Goal: Task Accomplishment & Management: Complete application form

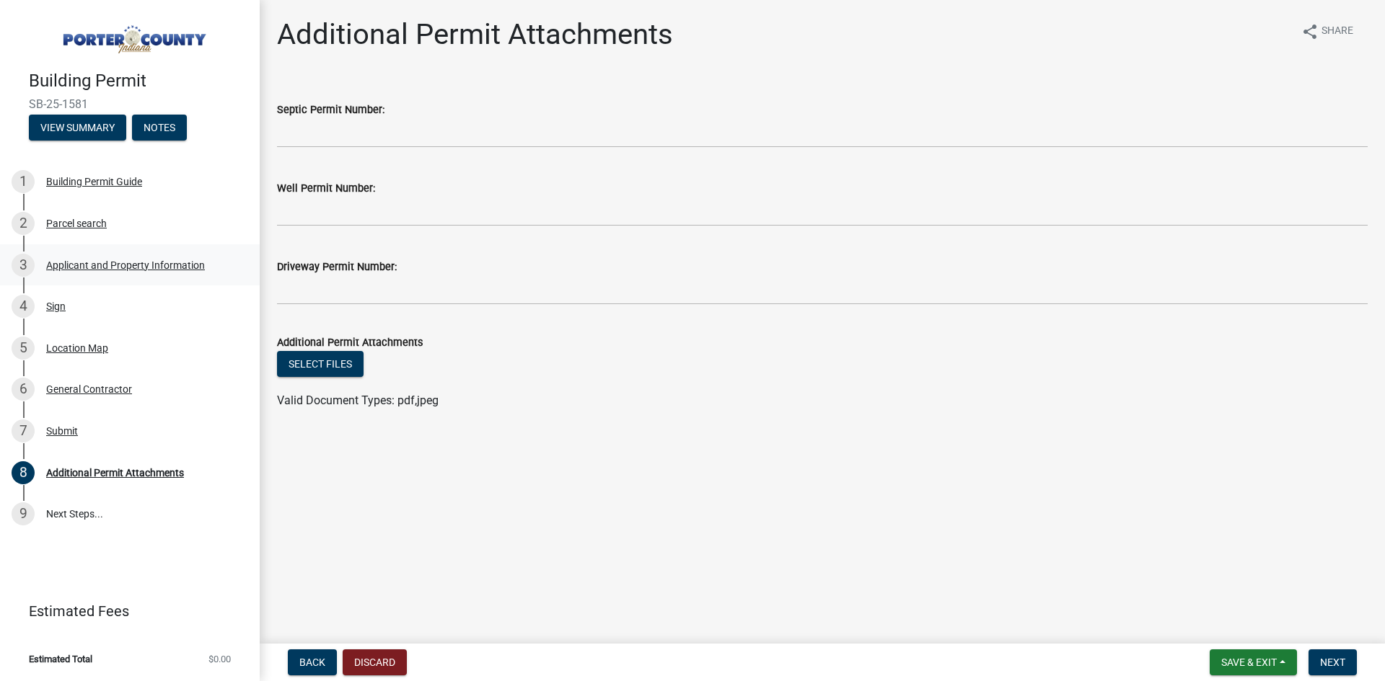
click at [108, 262] on div "Applicant and Property Information" at bounding box center [125, 265] width 159 height 10
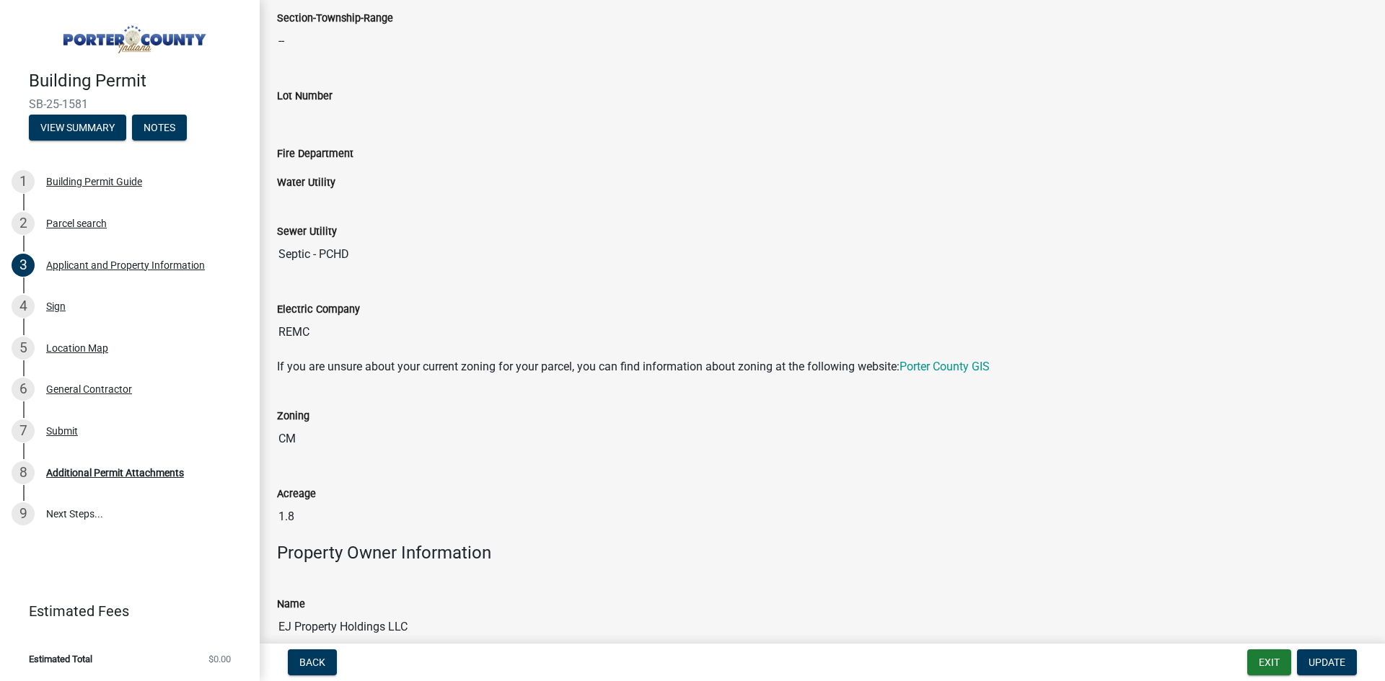
scroll to position [721, 0]
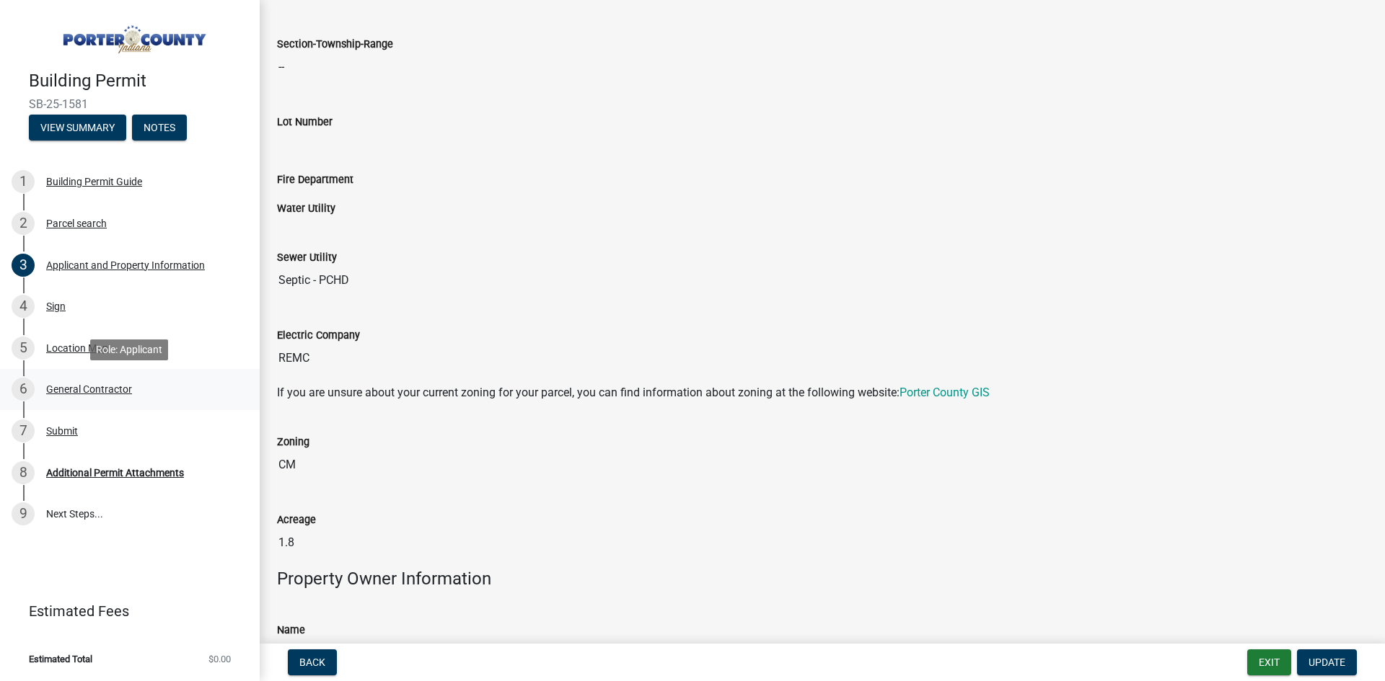
click at [80, 391] on div "General Contractor" at bounding box center [89, 389] width 86 height 10
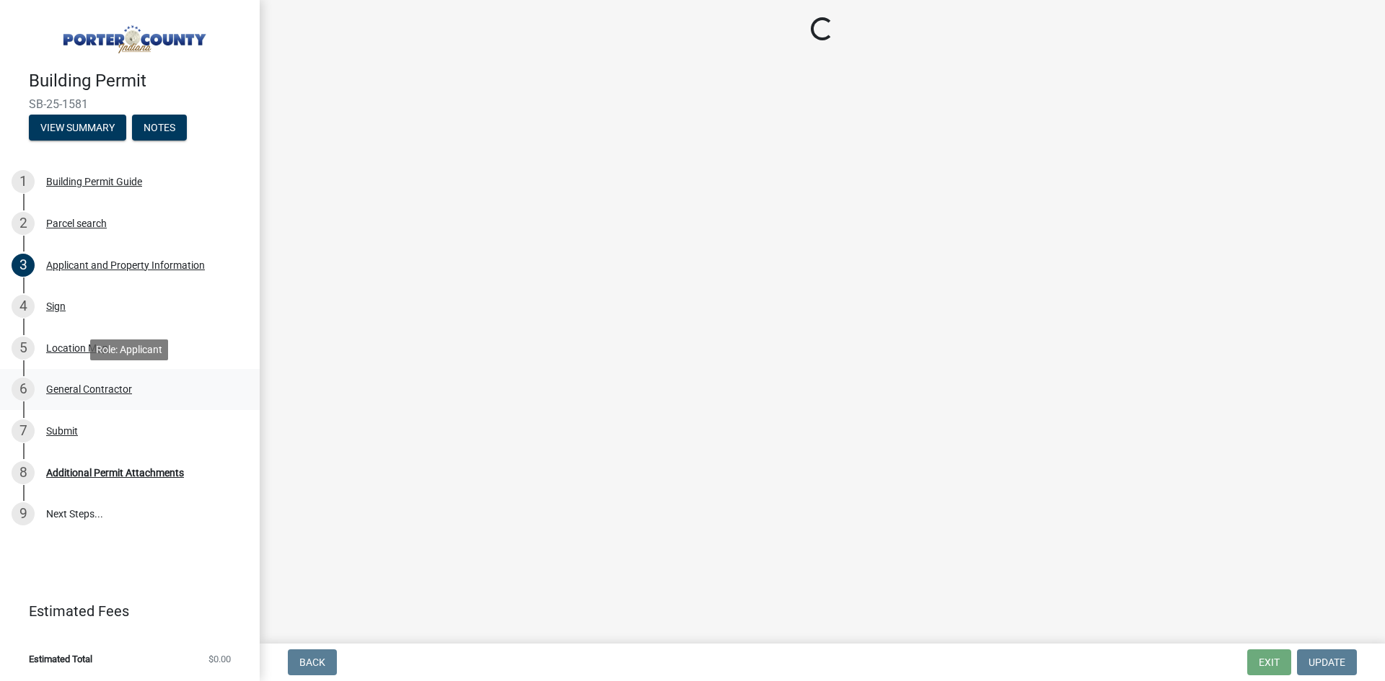
scroll to position [0, 0]
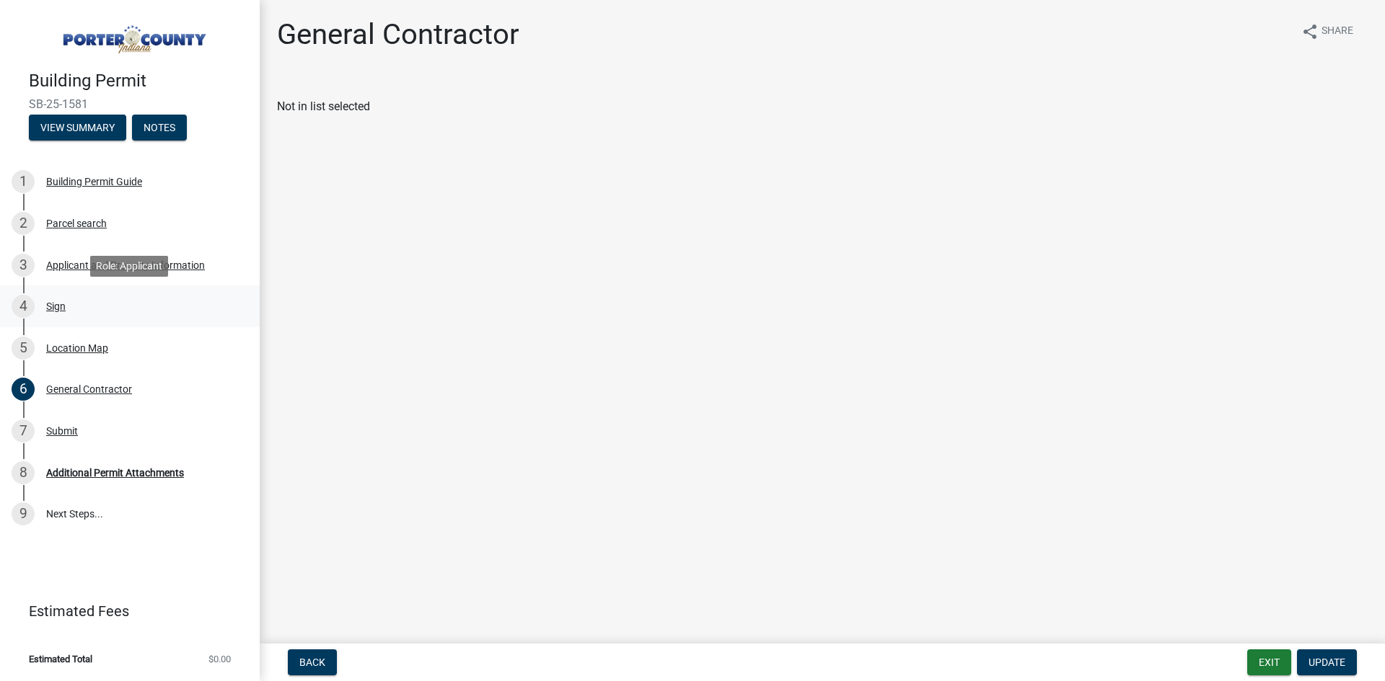
click at [50, 308] on div "Sign" at bounding box center [55, 306] width 19 height 10
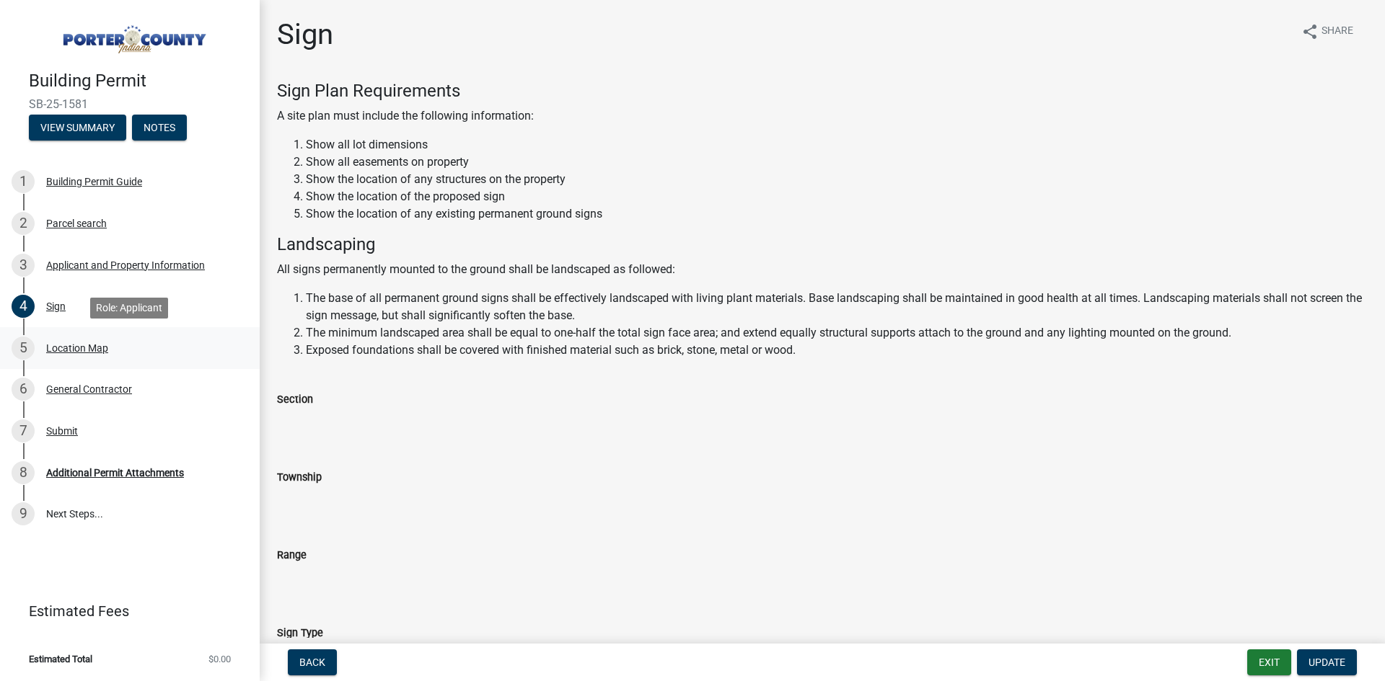
click at [90, 347] on div "Location Map" at bounding box center [77, 348] width 62 height 10
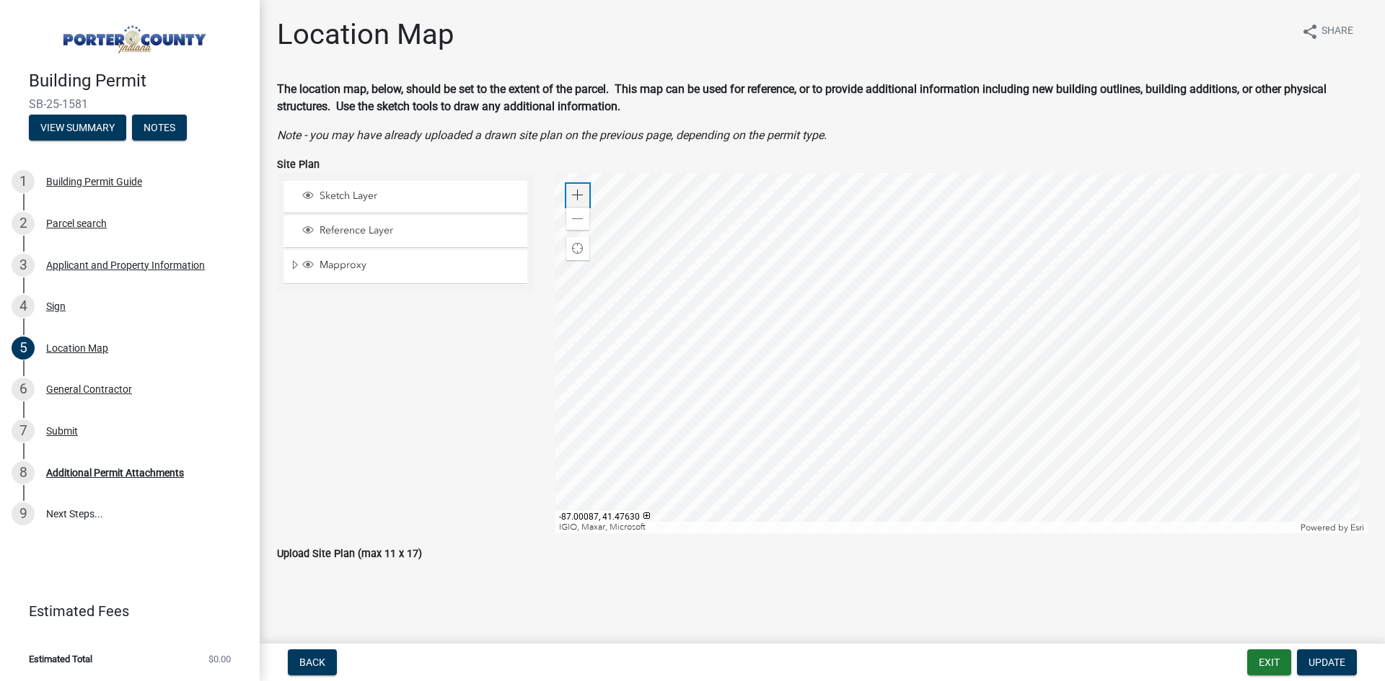
click at [572, 200] on span at bounding box center [578, 196] width 12 height 12
click at [874, 343] on div at bounding box center [961, 353] width 813 height 361
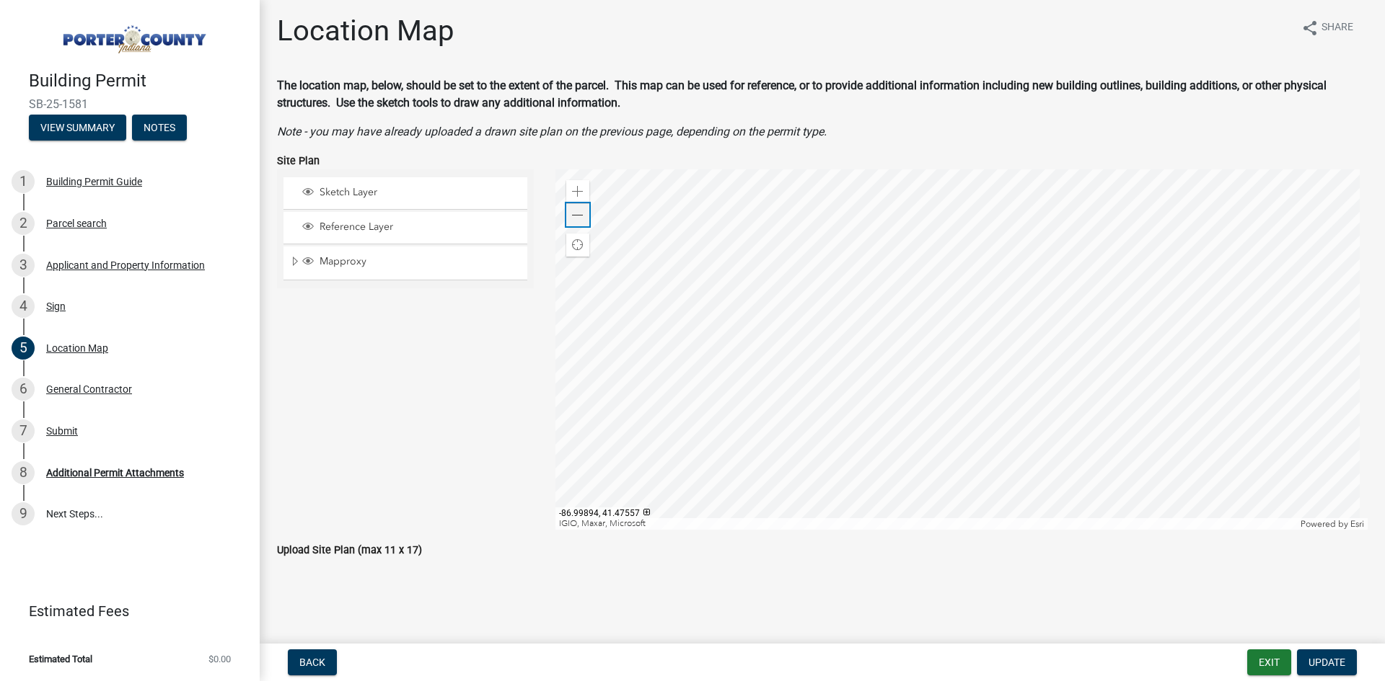
click at [572, 212] on span at bounding box center [578, 216] width 12 height 12
click at [576, 246] on span "Find my location" at bounding box center [578, 245] width 12 height 12
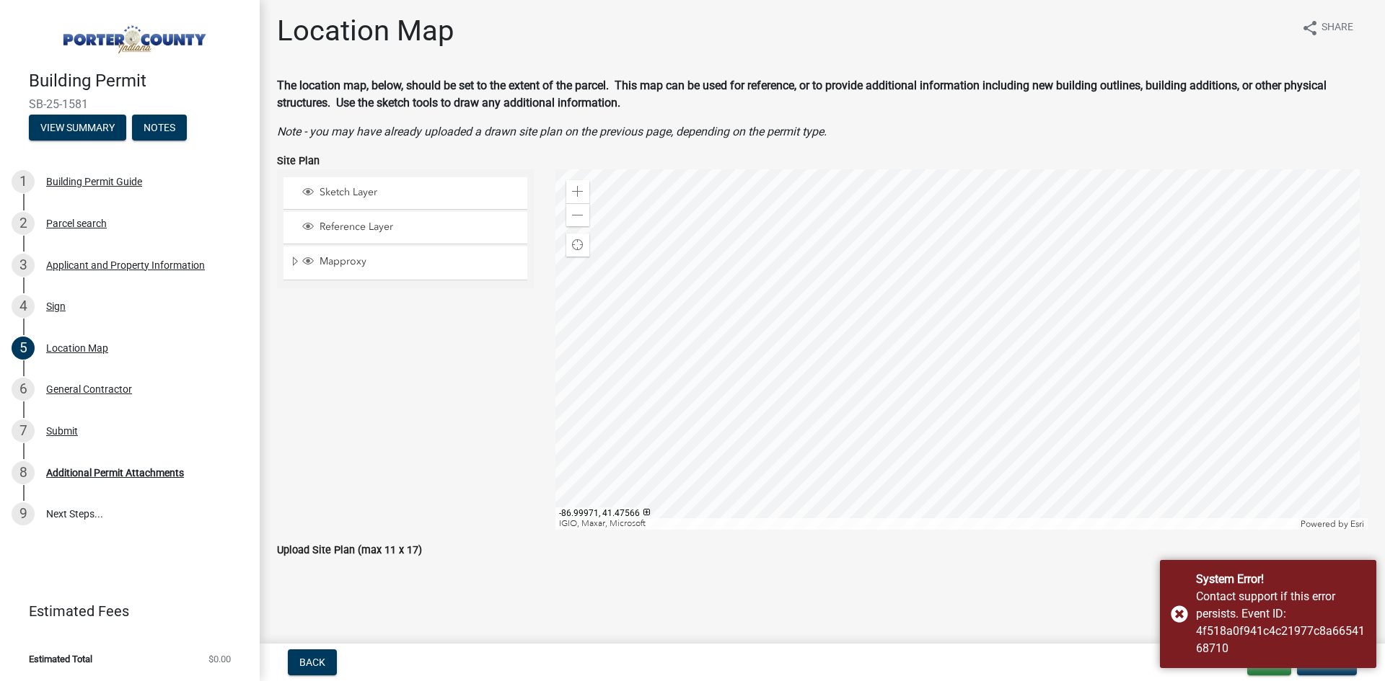
click at [412, 306] on div "Sketch Layer Reference Layer Mapproxy Parcel Parcel Numbers Corporate Limits Se…" at bounding box center [405, 349] width 278 height 361
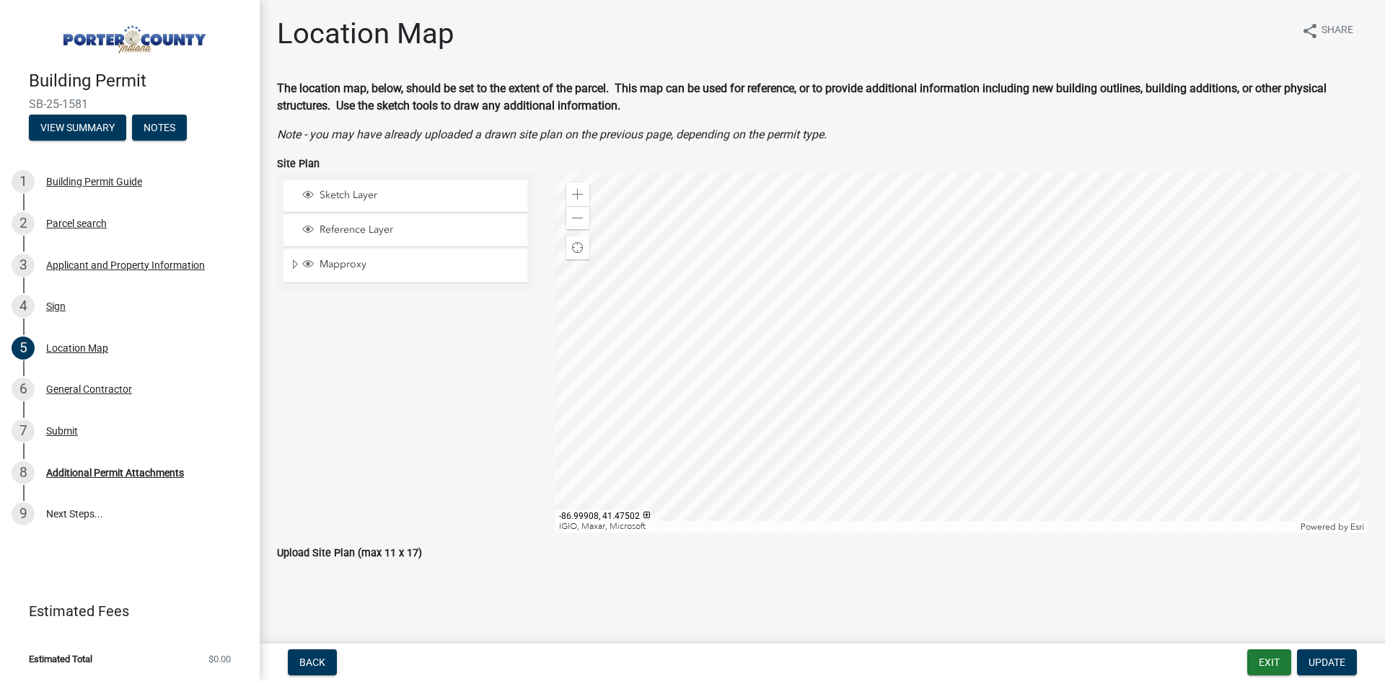
scroll to position [0, 0]
click at [363, 193] on span "Sketch Layer" at bounding box center [419, 196] width 206 height 13
click at [353, 233] on span "Reference Layer" at bounding box center [419, 230] width 206 height 13
click at [353, 232] on span "Reference Layer" at bounding box center [419, 230] width 206 height 13
click at [361, 193] on span "Sketch Layer" at bounding box center [419, 196] width 206 height 13
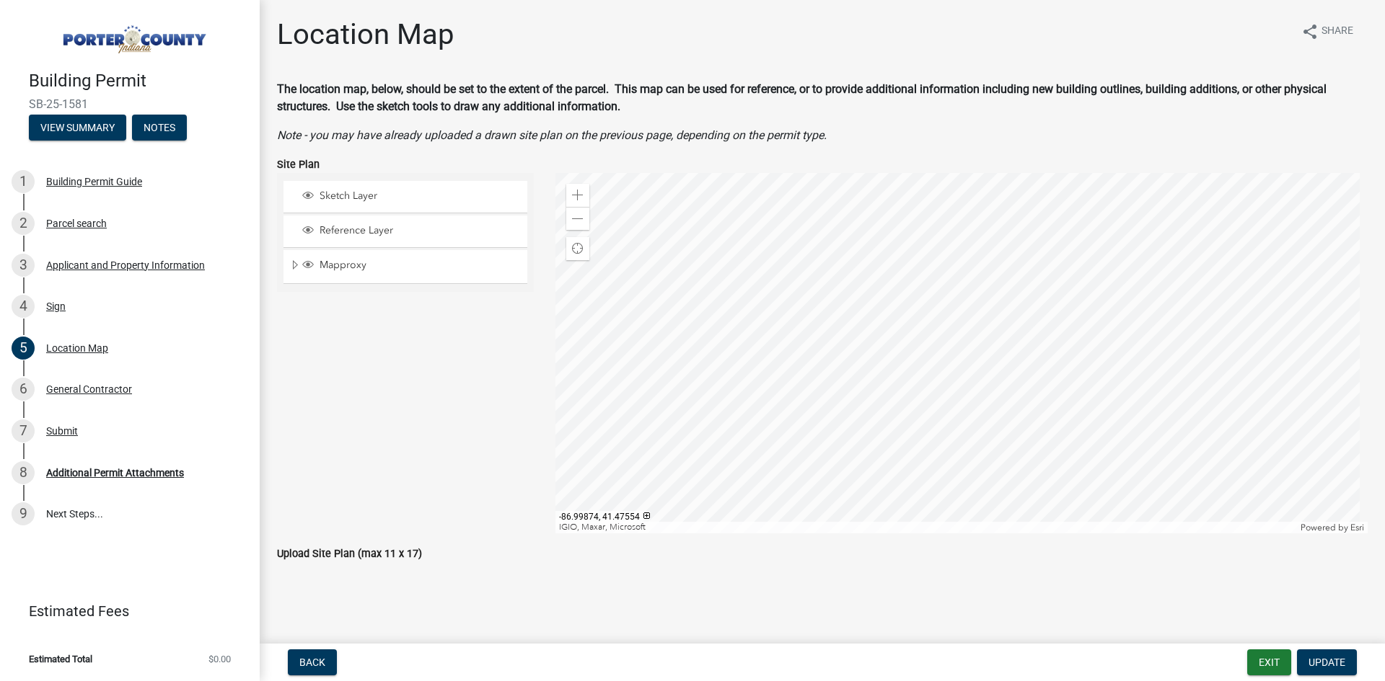
click at [824, 300] on div at bounding box center [961, 353] width 813 height 361
click at [857, 357] on div at bounding box center [961, 353] width 813 height 361
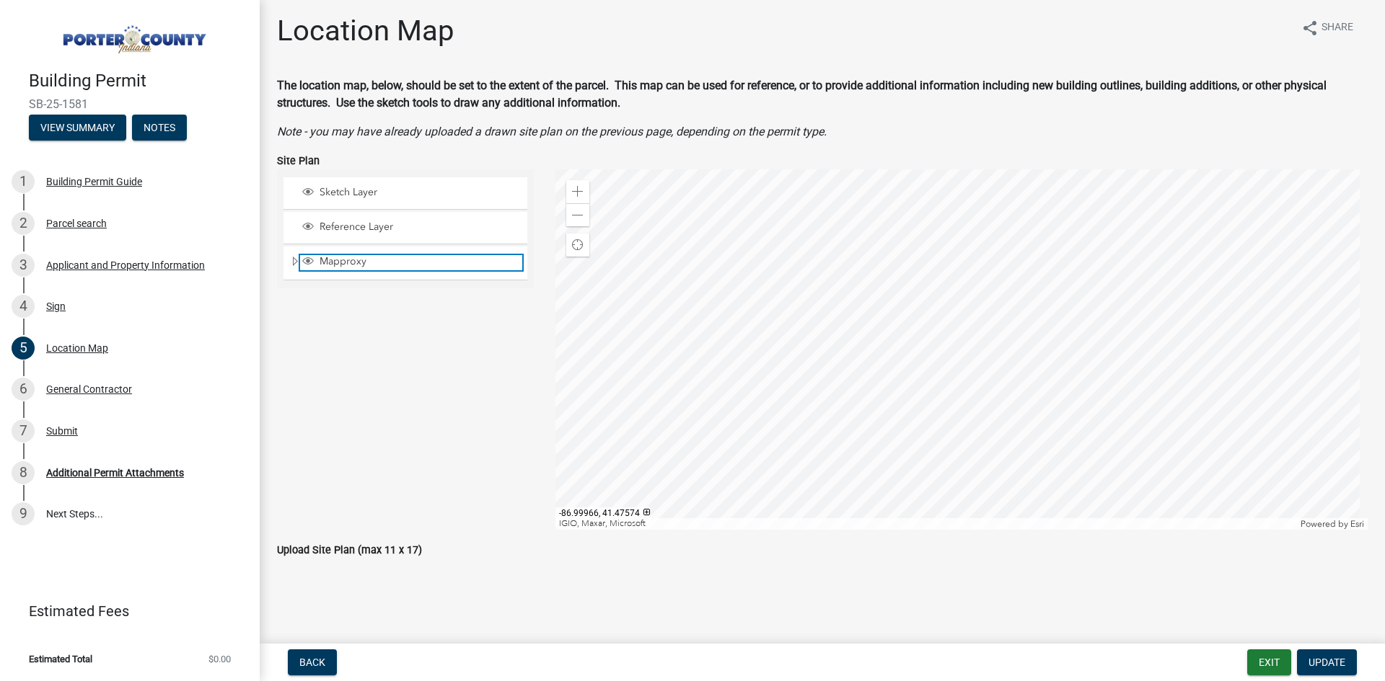
click at [328, 265] on span "Mapproxy" at bounding box center [419, 261] width 206 height 13
click at [55, 309] on div "Sign" at bounding box center [55, 306] width 19 height 10
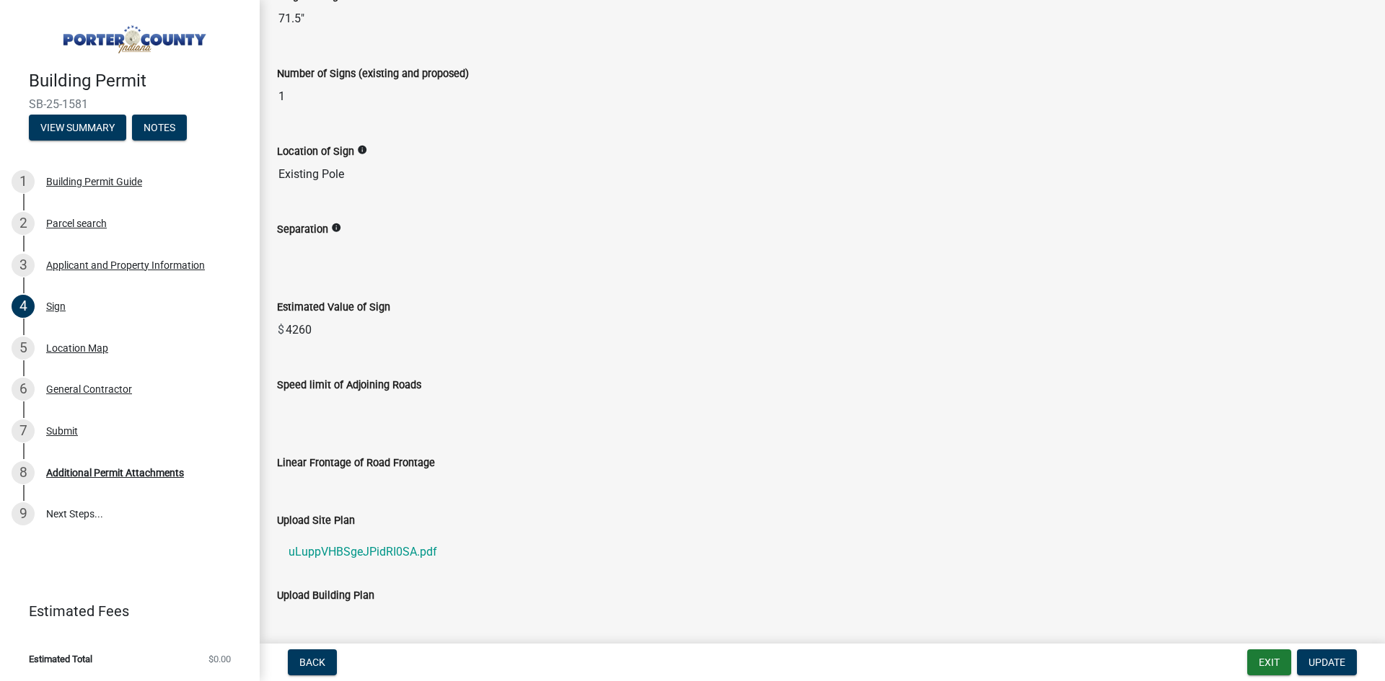
scroll to position [839, 0]
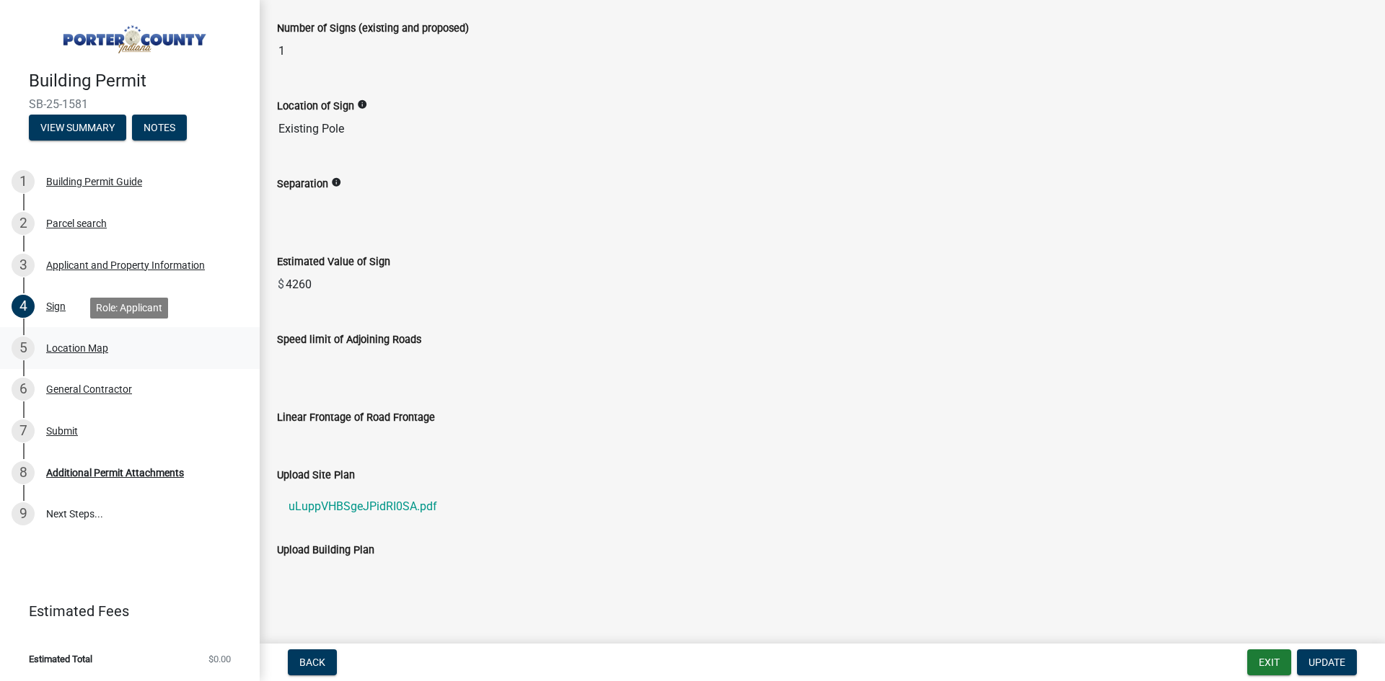
click at [92, 350] on div "Location Map" at bounding box center [77, 348] width 62 height 10
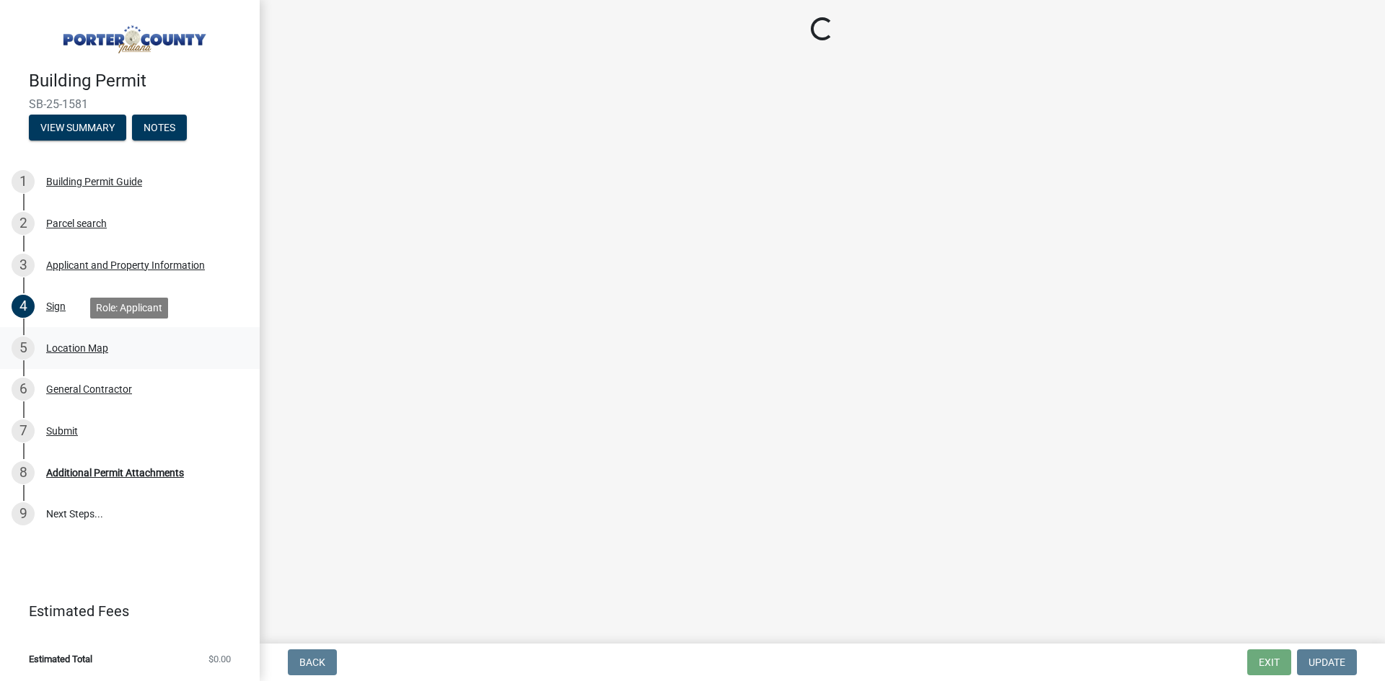
scroll to position [0, 0]
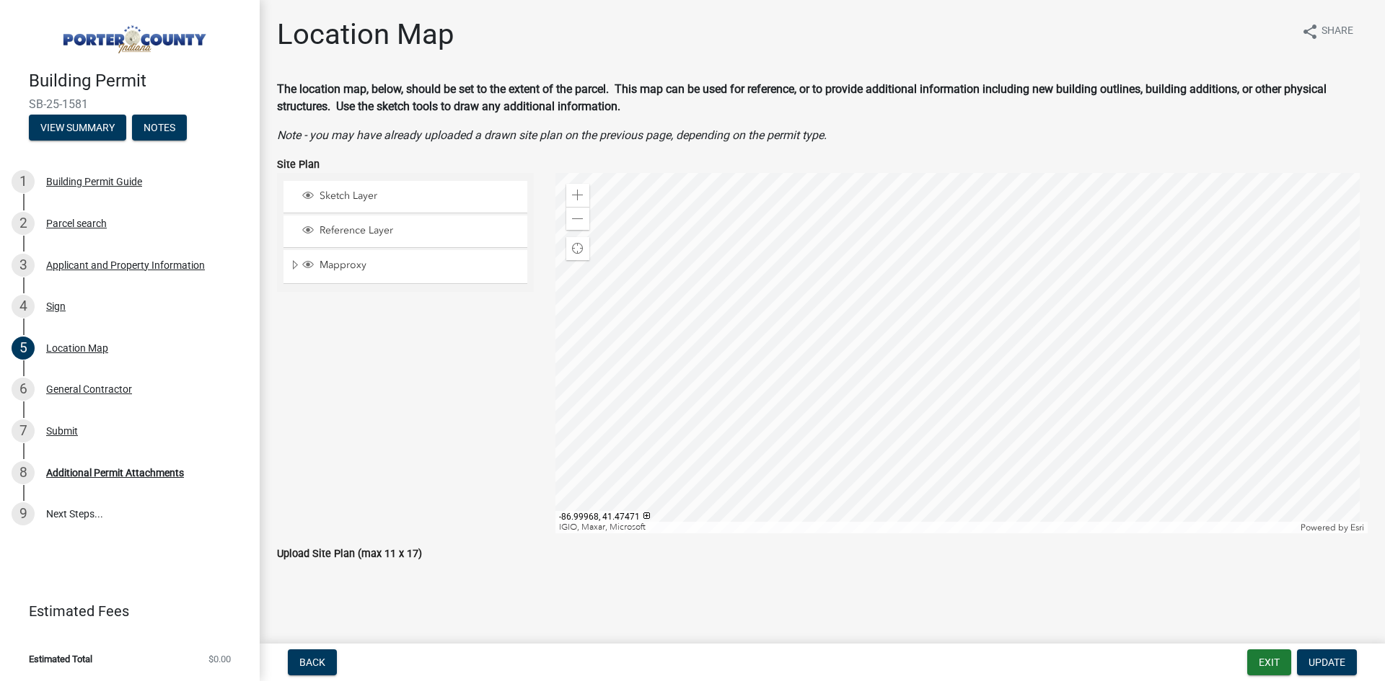
click at [343, 554] on label "Upload Site Plan (max 11 x 17)" at bounding box center [349, 554] width 145 height 10
click at [324, 554] on label "Upload Site Plan (max 11 x 17)" at bounding box center [349, 554] width 145 height 10
click at [1338, 657] on span "Update" at bounding box center [1326, 663] width 37 height 12
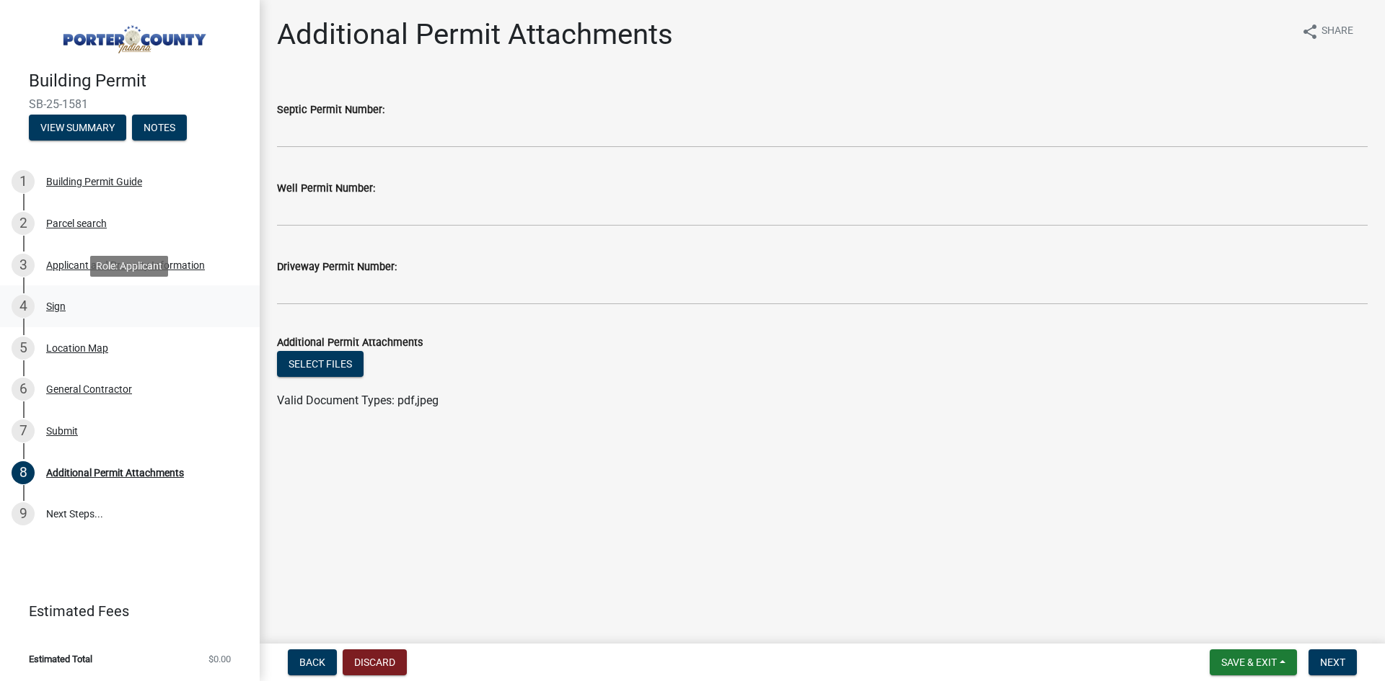
click at [60, 312] on div "Sign" at bounding box center [55, 306] width 19 height 10
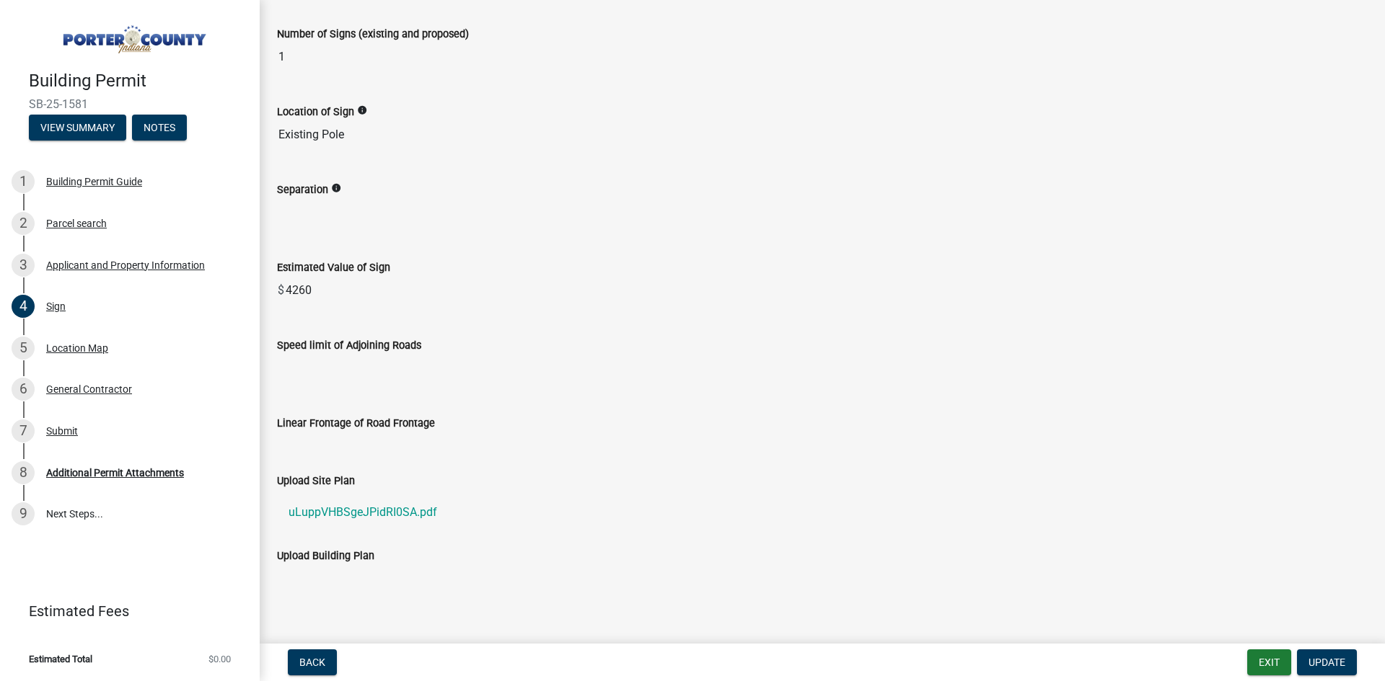
scroll to position [839, 0]
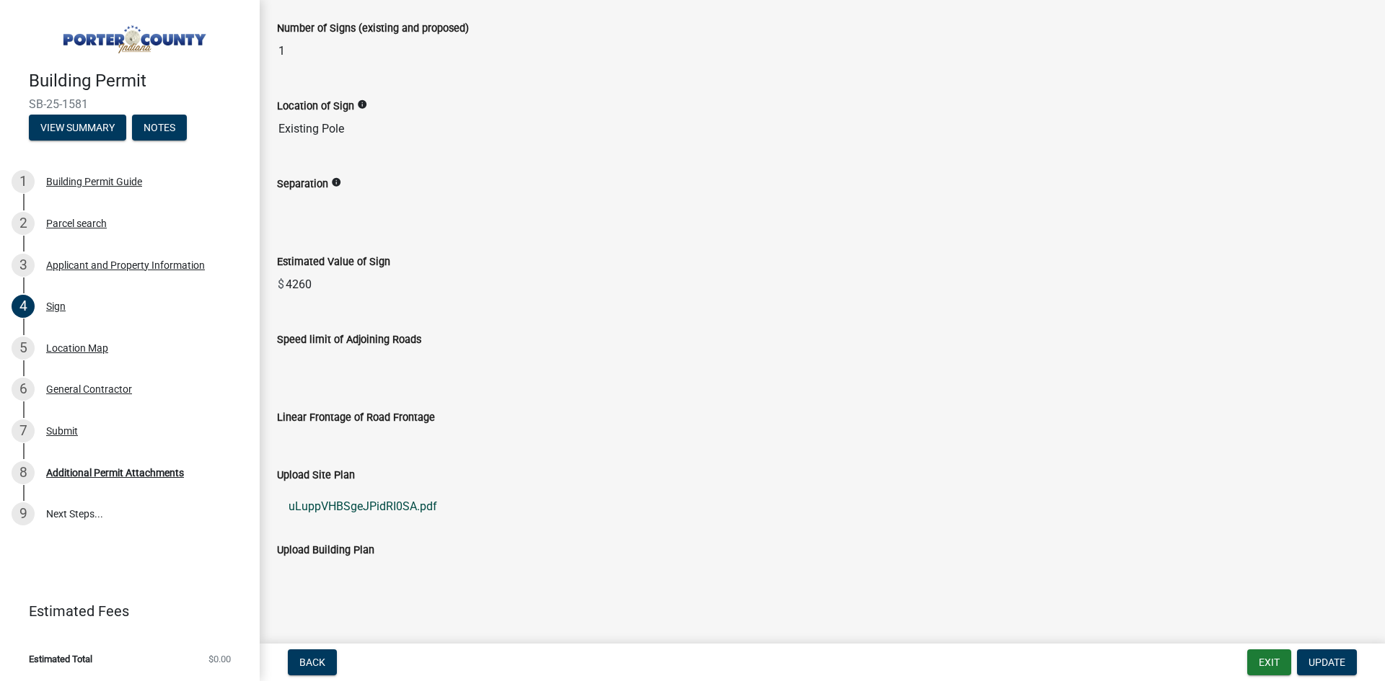
click at [338, 507] on link "uLuppVHBSgeJPidRI0SA.pdf" at bounding box center [822, 507] width 1090 height 35
click at [86, 479] on div "8 Additional Permit Attachments" at bounding box center [124, 473] width 225 height 23
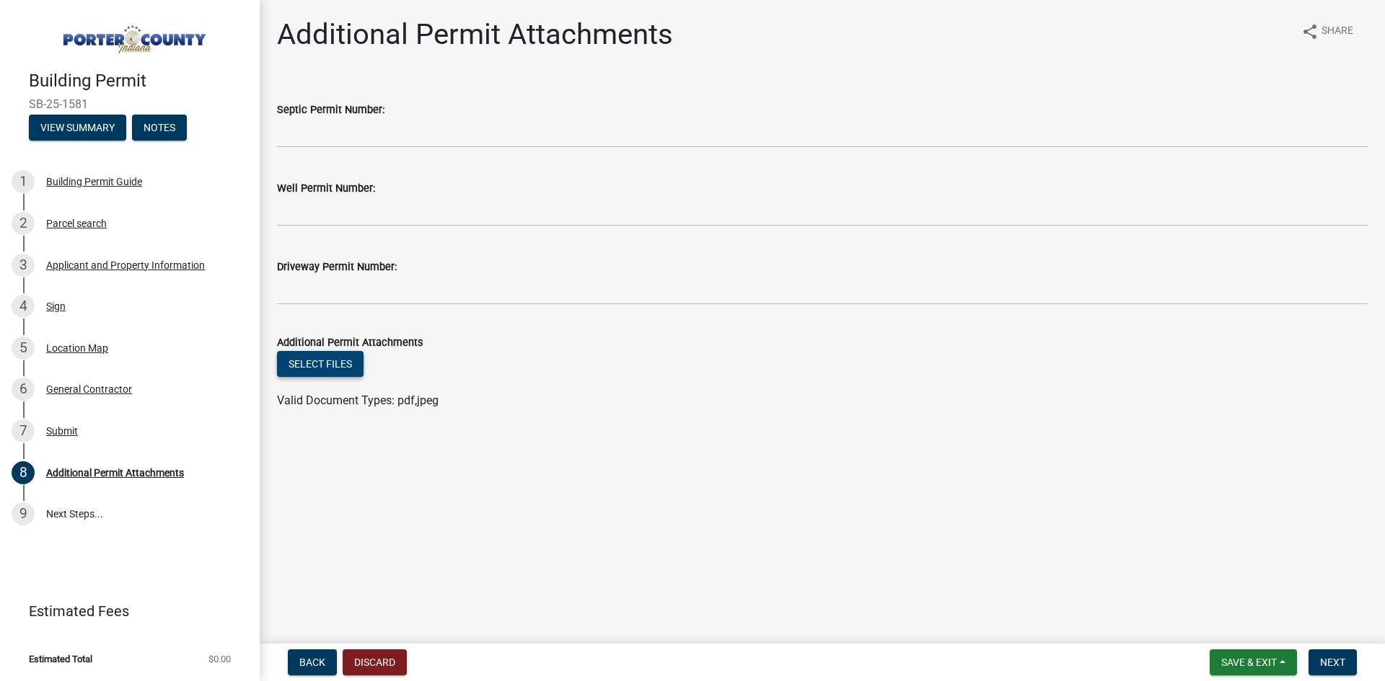
click at [336, 363] on button "Select files" at bounding box center [320, 364] width 87 height 26
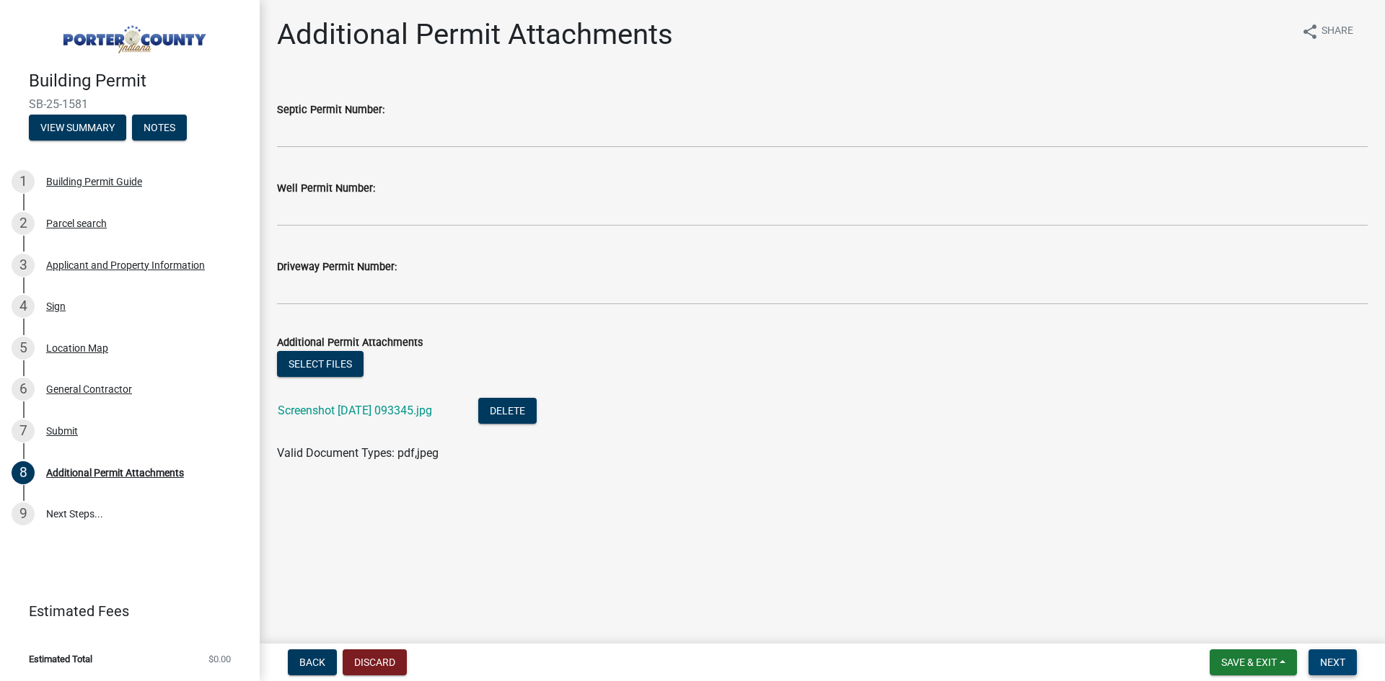
click at [1341, 661] on span "Next" at bounding box center [1332, 663] width 25 height 12
